Goal: Task Accomplishment & Management: Use online tool/utility

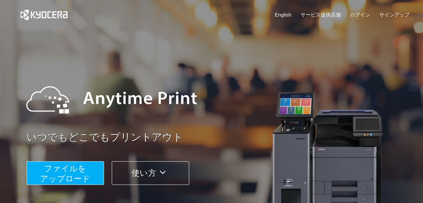
click at [99, 164] on button "ファイルを ​​アップロード" at bounding box center [65, 173] width 77 height 24
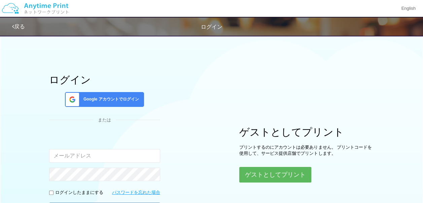
scroll to position [67, 0]
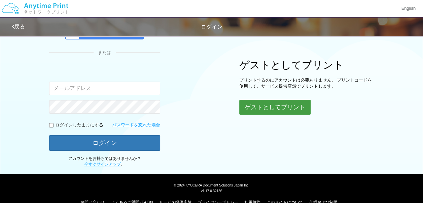
click at [290, 113] on button "ゲストとしてプリント" at bounding box center [274, 107] width 71 height 15
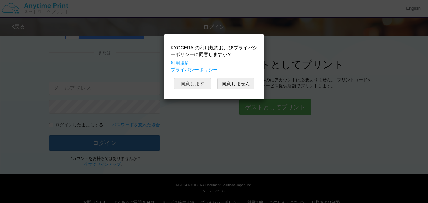
click at [205, 83] on button "同意します" at bounding box center [192, 83] width 37 height 11
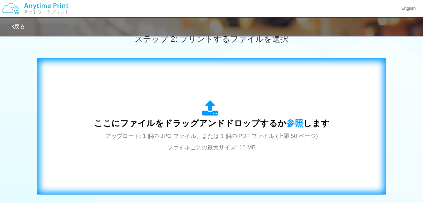
scroll to position [236, 0]
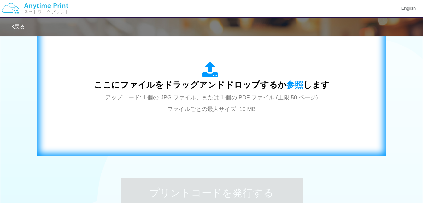
drag, startPoint x: 203, startPoint y: 88, endPoint x: 150, endPoint y: 152, distance: 82.7
click at [142, 157] on div "ここにファイルをドラッグアンドドロップするか 参照 します アップロード: 1 個の JPG ファイル、または 1 個の PDF ファイル (上限 50 ペー…" at bounding box center [211, 88] width 349 height 137
drag, startPoint x: 199, startPoint y: 103, endPoint x: 142, endPoint y: 89, distance: 58.6
drag, startPoint x: 142, startPoint y: 89, endPoint x: 301, endPoint y: 100, distance: 160.2
click at [301, 100] on span "アップロード: 1 個の JPG ファイル、または 1 個の PDF ファイル (上限 50 ページ) ファイルごとの最大サイズ: 10 MB" at bounding box center [211, 103] width 213 height 18
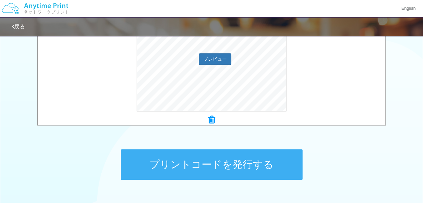
scroll to position [309, 0]
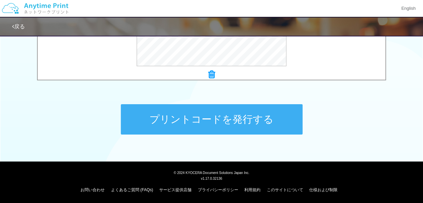
click at [289, 116] on button "プリントコードを発行する" at bounding box center [212, 119] width 182 height 30
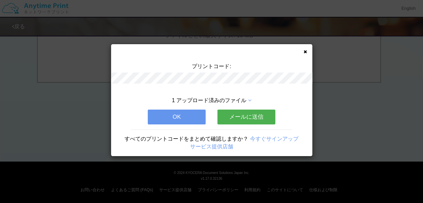
scroll to position [0, 0]
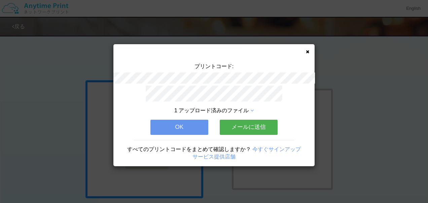
click at [189, 123] on button "OK" at bounding box center [179, 126] width 58 height 15
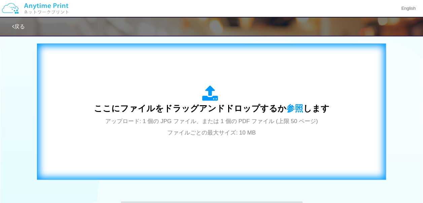
scroll to position [269, 0]
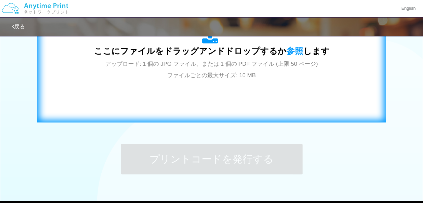
click at [218, 88] on div "ここにファイルをドラッグアンドドロップするか 参照 します アップロード: 1 個の JPG ファイル、または 1 個の PDF ファイル (上限 50 ペー…" at bounding box center [211, 54] width 335 height 122
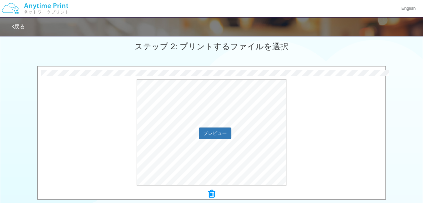
scroll to position [201, 0]
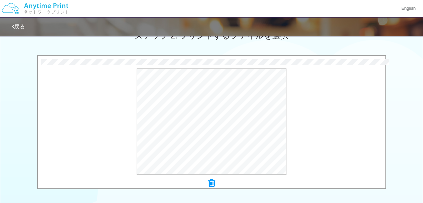
drag, startPoint x: 300, startPoint y: 140, endPoint x: 220, endPoint y: 179, distance: 88.8
click at [220, 179] on div at bounding box center [212, 182] width 348 height 9
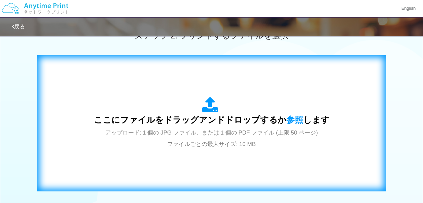
click at [233, 128] on div "ここにファイルをドラッグアンドドロップするか 参照 します アップロード: 1 個の JPG ファイル、または 1 個の PDF ファイル (上限 50 ペー…" at bounding box center [212, 123] width 236 height 52
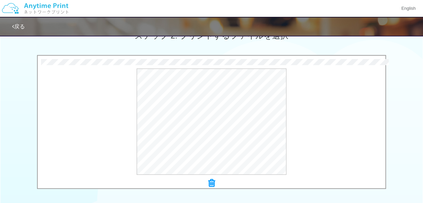
click at [209, 182] on icon at bounding box center [211, 182] width 7 height 9
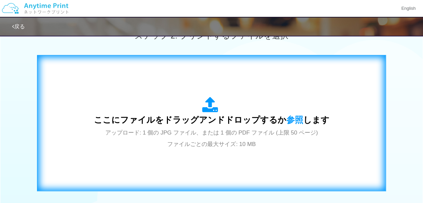
drag, startPoint x: 180, startPoint y: 127, endPoint x: 151, endPoint y: 113, distance: 31.9
click at [151, 113] on div "ここにファイルをドラッグアンドドロップするか 参照 します アップロード: 1 個の JPG ファイル、または 1 個の PDF ファイル (上限 50 ペー…" at bounding box center [212, 123] width 236 height 52
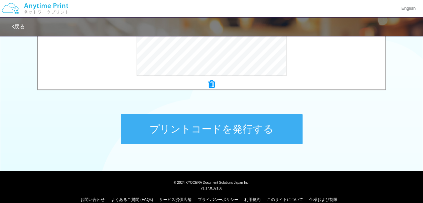
scroll to position [309, 0]
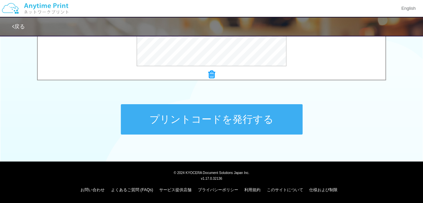
click at [267, 128] on button "プリントコードを発行する" at bounding box center [212, 119] width 182 height 30
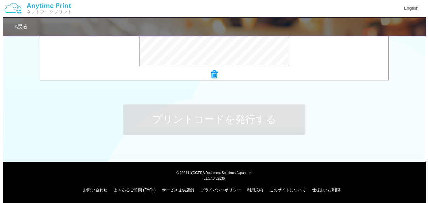
scroll to position [0, 0]
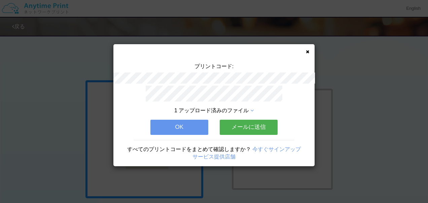
click at [254, 108] on icon at bounding box center [251, 110] width 3 height 5
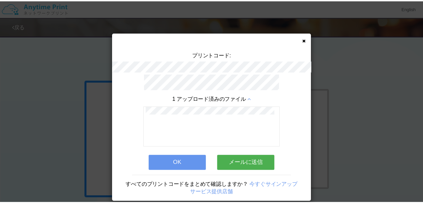
scroll to position [18, 0]
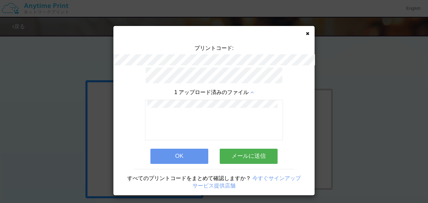
click at [306, 34] on icon at bounding box center [307, 33] width 3 height 4
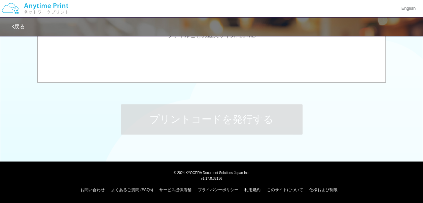
scroll to position [242, 0]
